Goal: Task Accomplishment & Management: Manage account settings

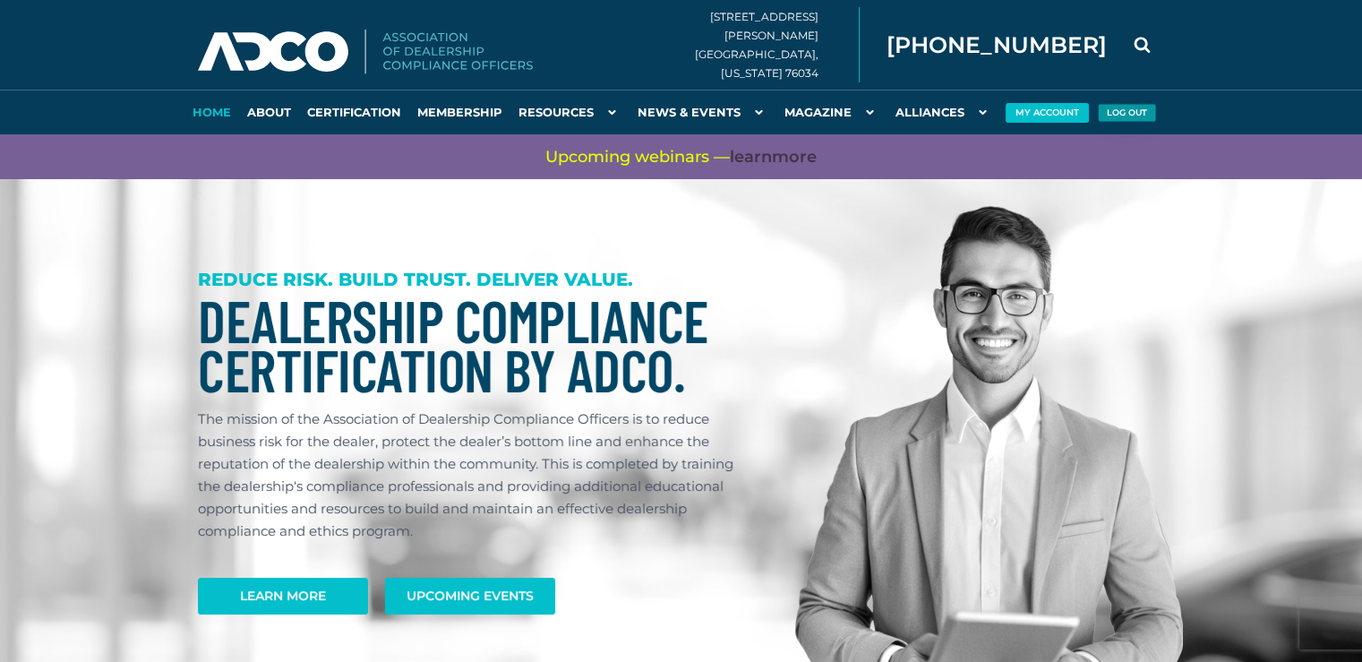
click at [1114, 114] on button "Log Out" at bounding box center [1126, 113] width 59 height 19
click at [1060, 116] on button "My Account" at bounding box center [1046, 113] width 79 height 19
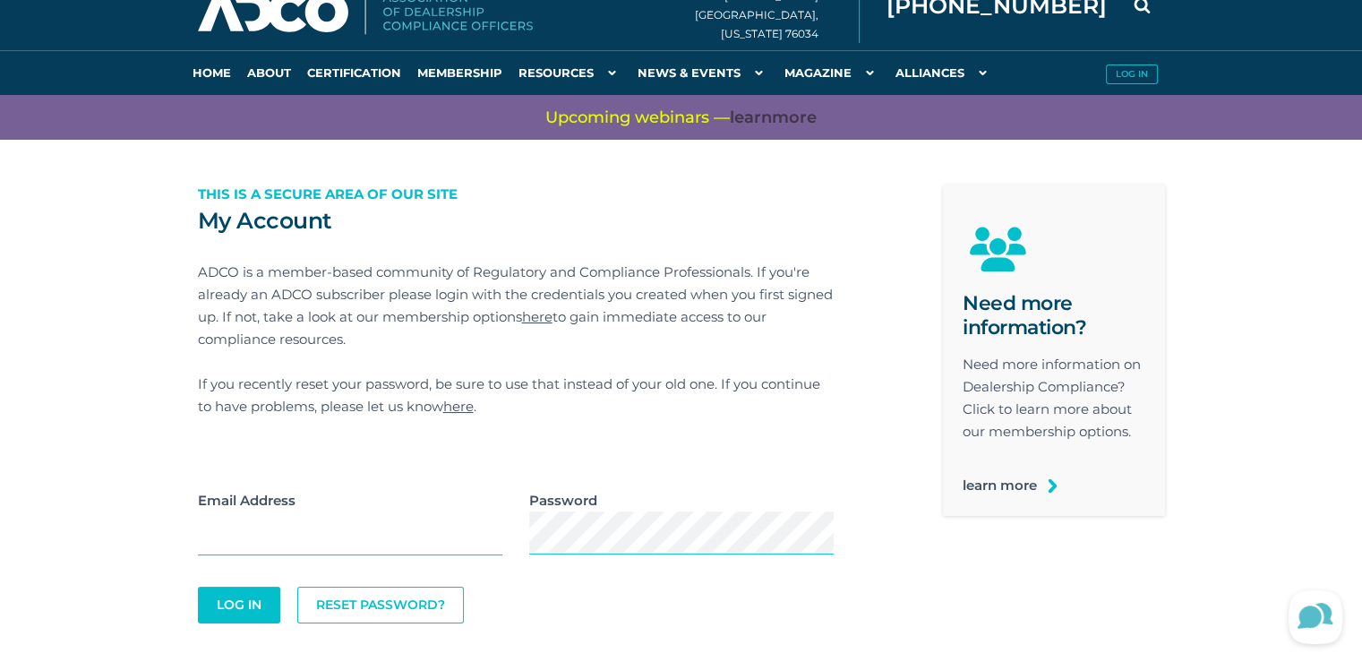
scroll to position [59, 0]
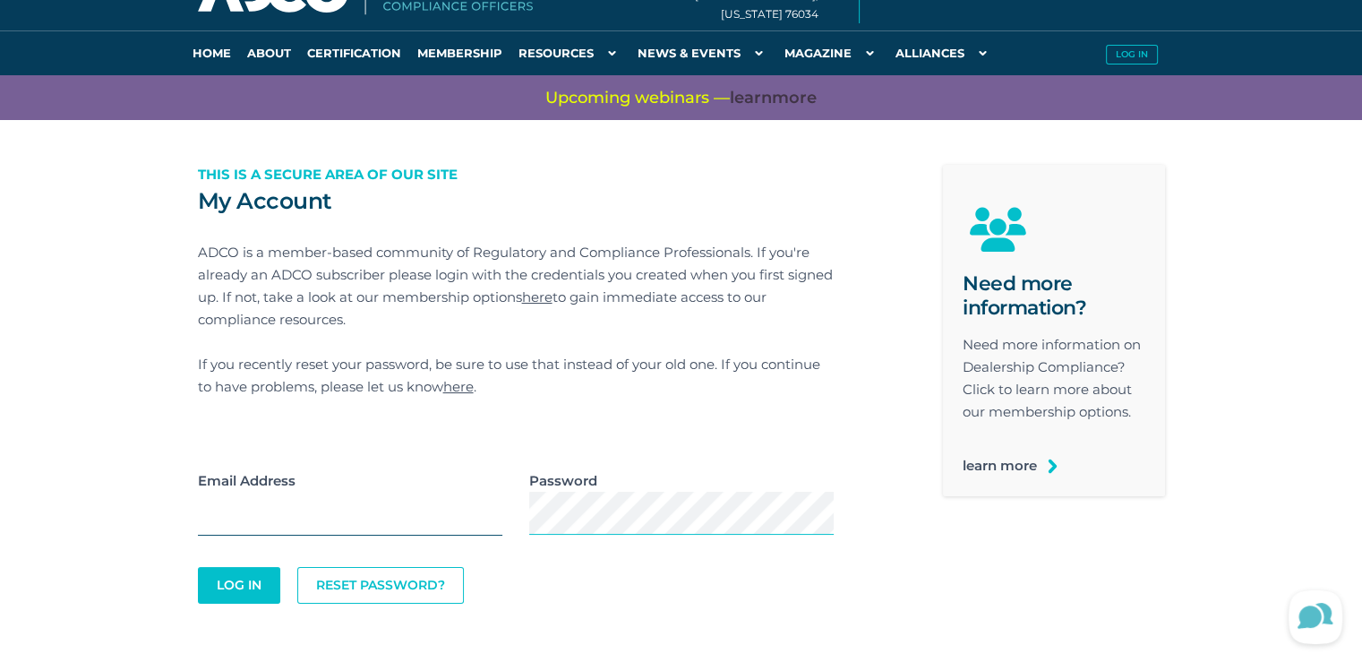
click at [281, 532] on input "email" at bounding box center [350, 514] width 304 height 44
type input "[PERSON_NAME][EMAIL_ADDRESS][PERSON_NAME][DOMAIN_NAME]"
click at [264, 587] on button "Log In" at bounding box center [239, 585] width 78 height 35
